Goal: Information Seeking & Learning: Learn about a topic

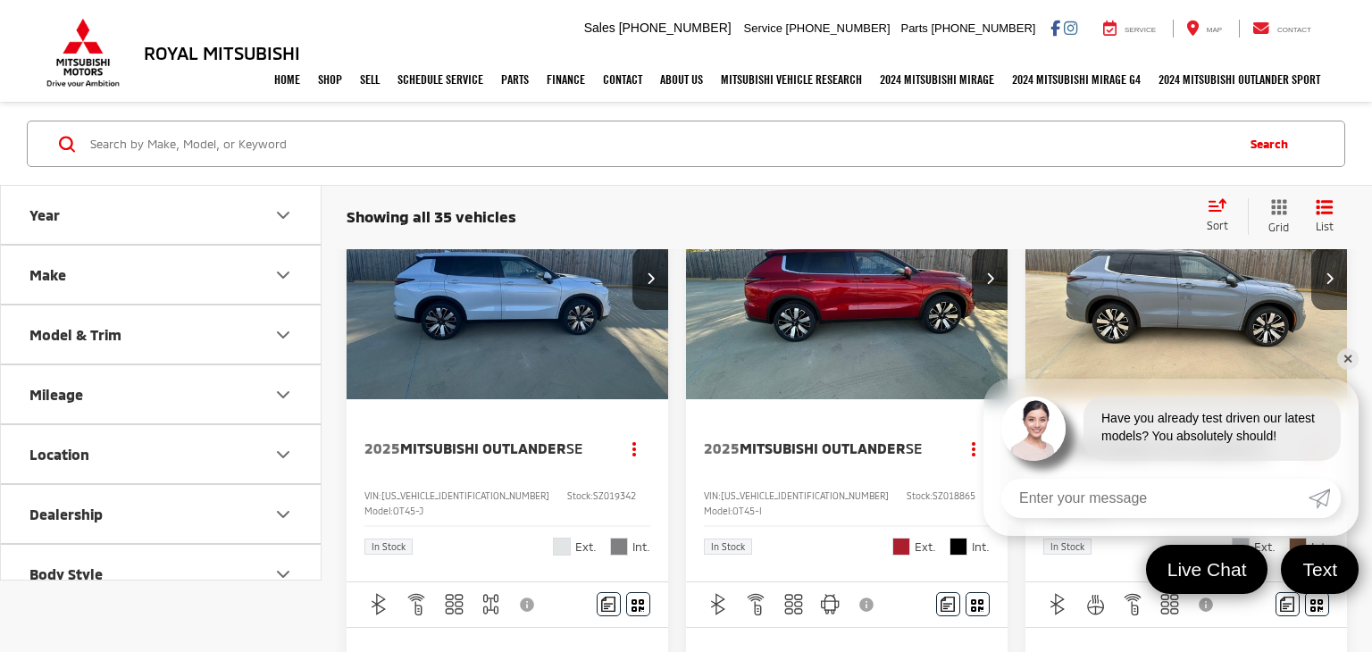
scroll to position [25, 0]
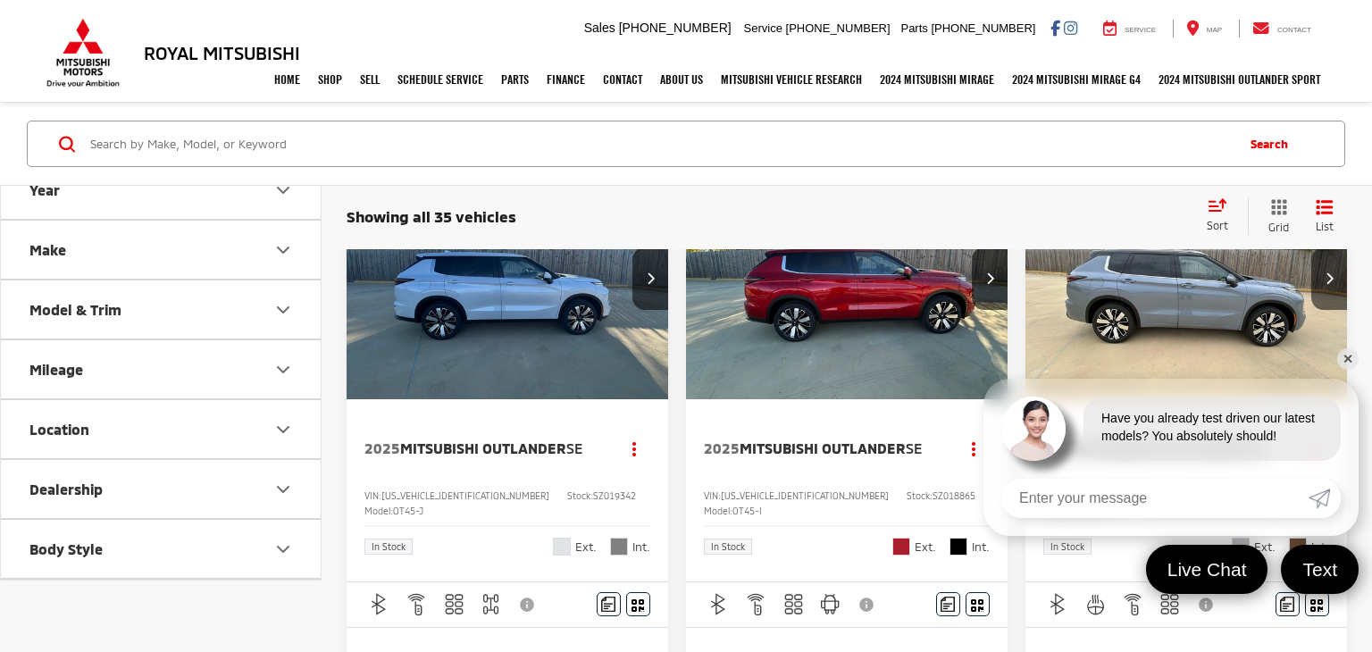
click at [247, 142] on input "Search by Make, Model, or Keyword" at bounding box center [660, 143] width 1145 height 43
type input "frontier"
click at [1253, 157] on button "Search" at bounding box center [1273, 144] width 81 height 45
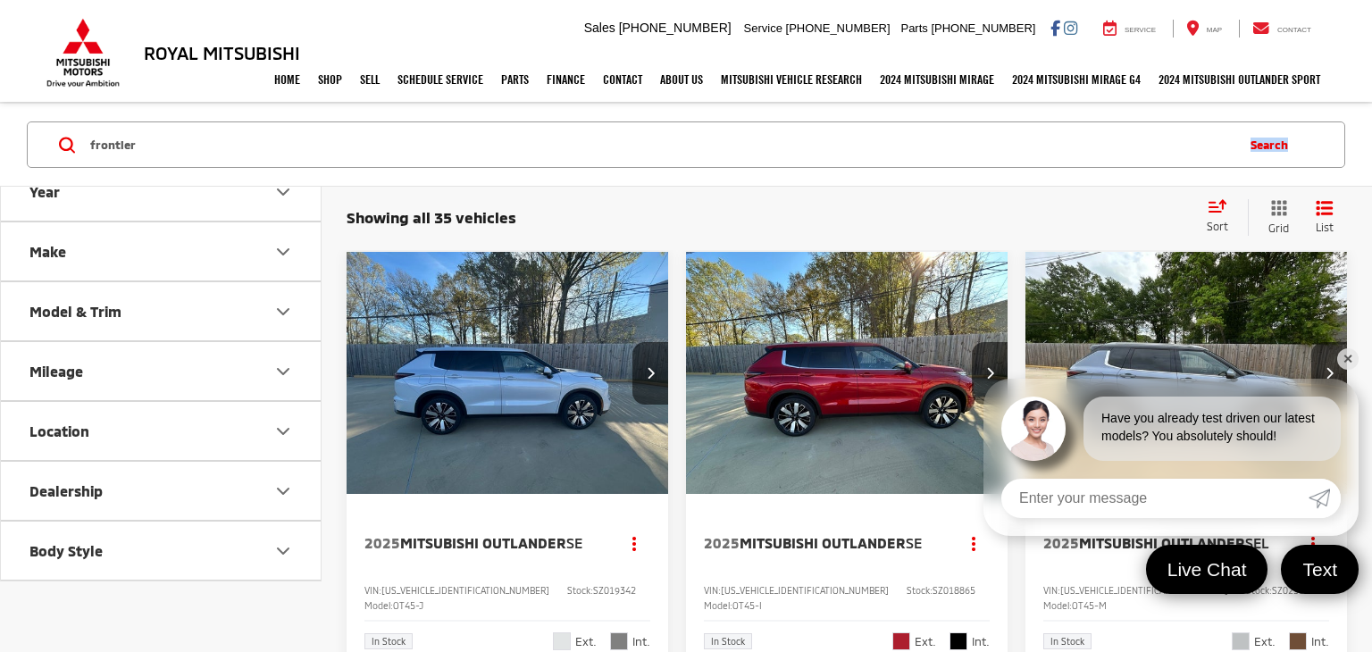
click at [1036, 167] on div "frontier frontier Search" at bounding box center [686, 145] width 1372 height 83
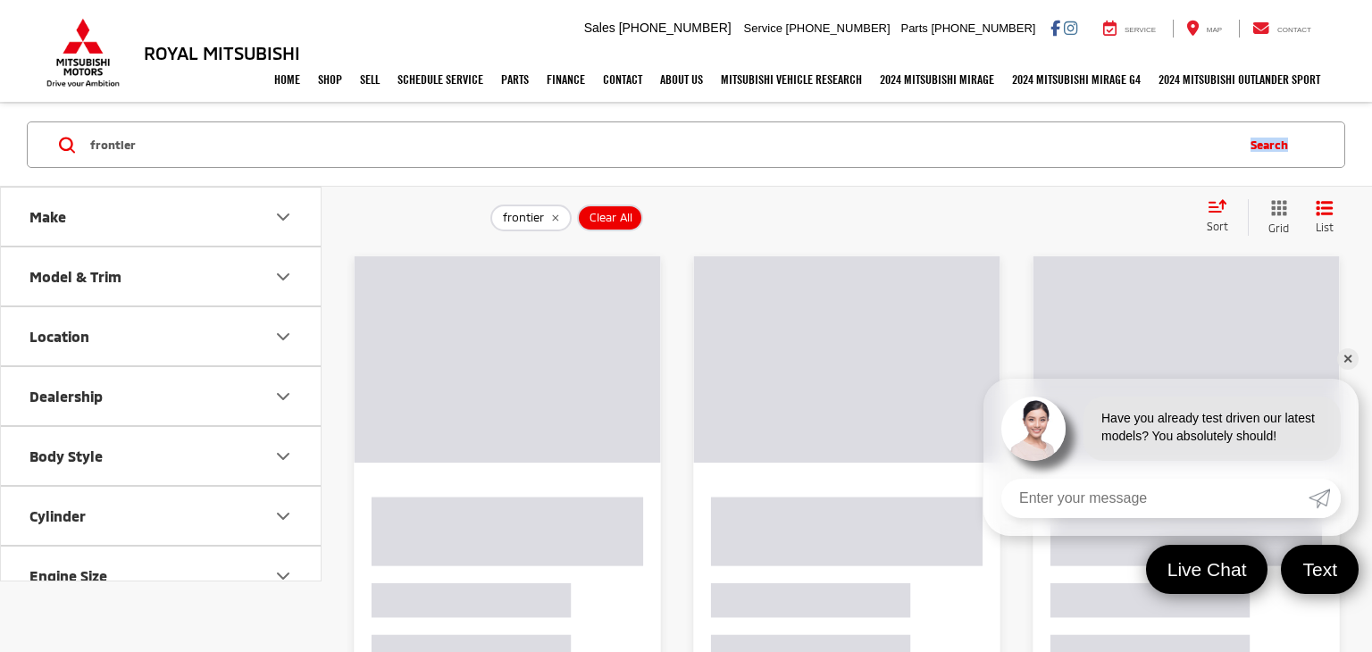
click at [1256, 142] on button "Search" at bounding box center [1273, 144] width 81 height 45
